Goal: Book appointment/travel/reservation

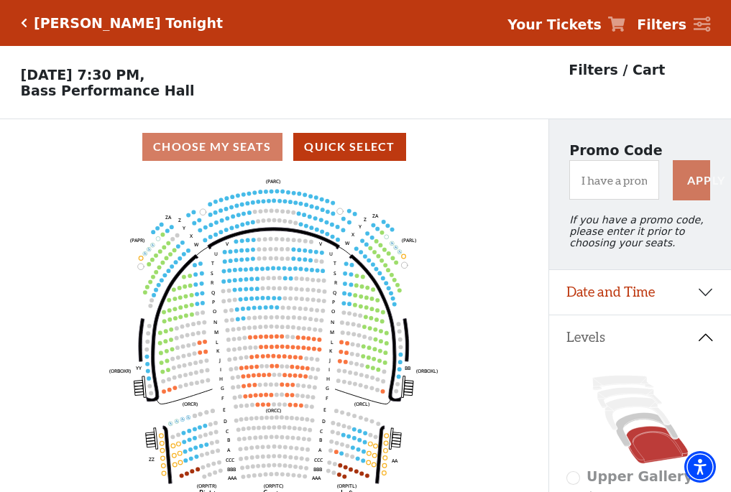
scroll to position [67, 0]
